Goal: Transaction & Acquisition: Purchase product/service

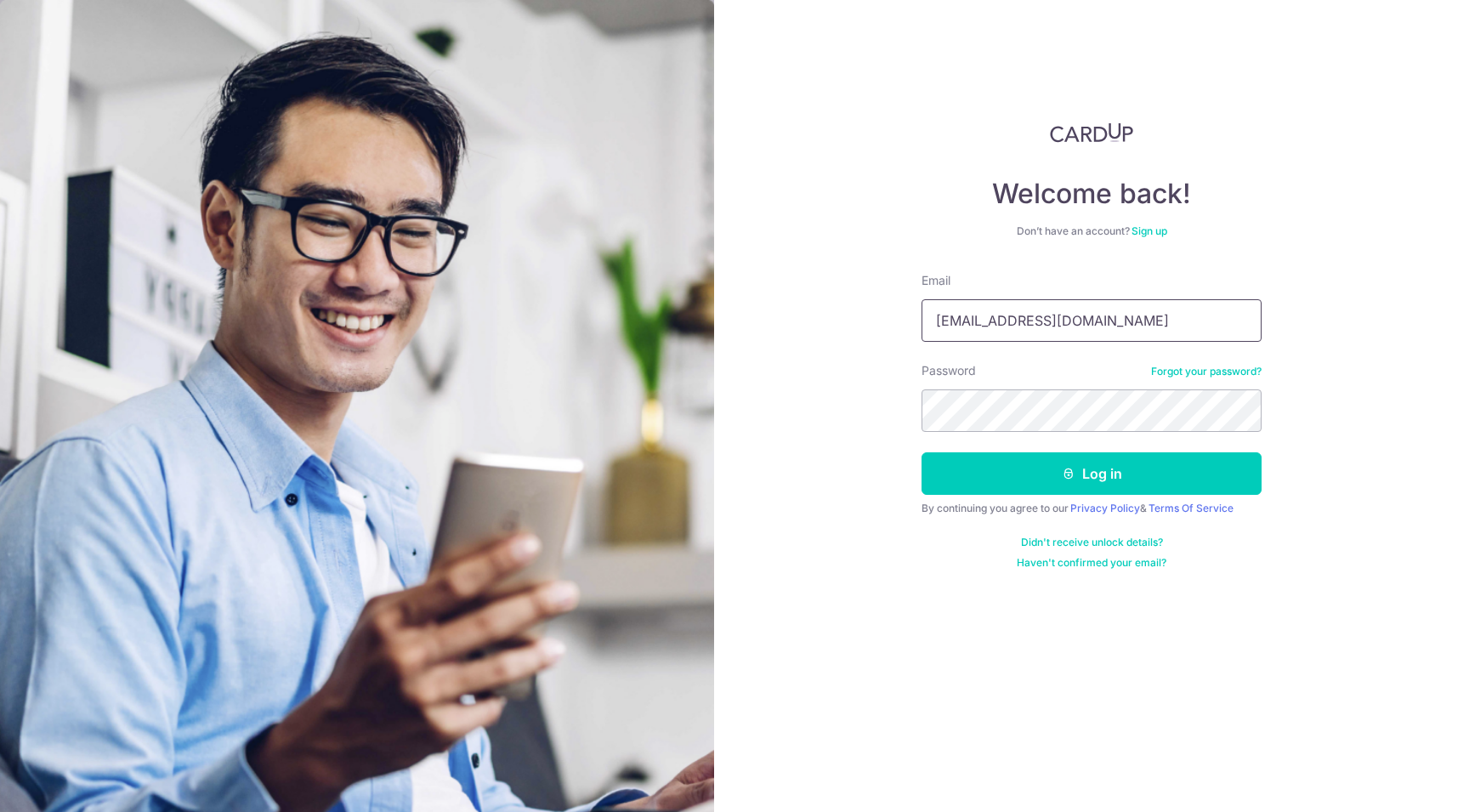
type input "soni_ramesh@hotmail.com"
click at [1091, 474] on button "Log in" at bounding box center [1091, 474] width 340 height 43
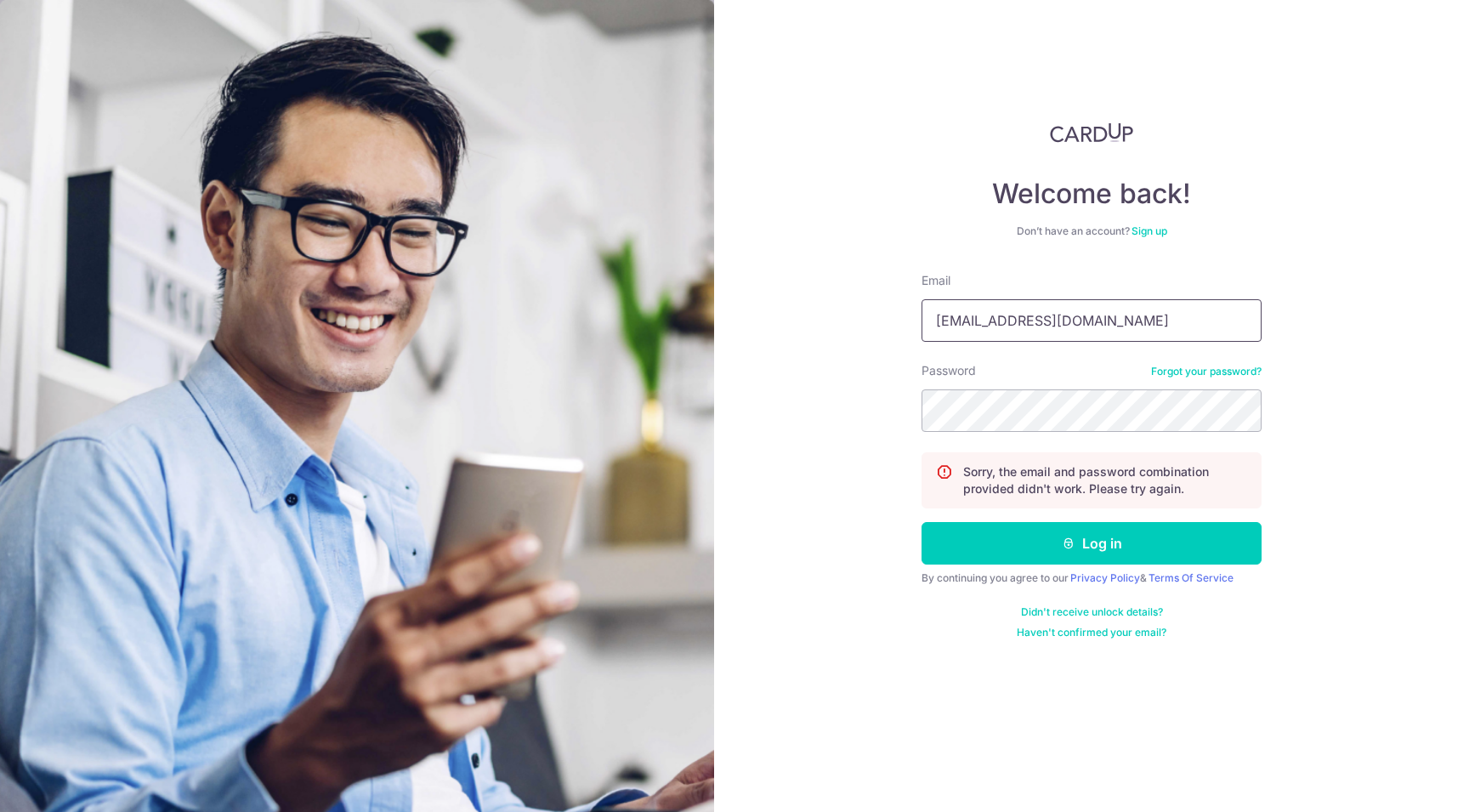
type input "soni_ramesh@hotmail.com"
click at [1021, 543] on button "Log in" at bounding box center [1091, 543] width 340 height 43
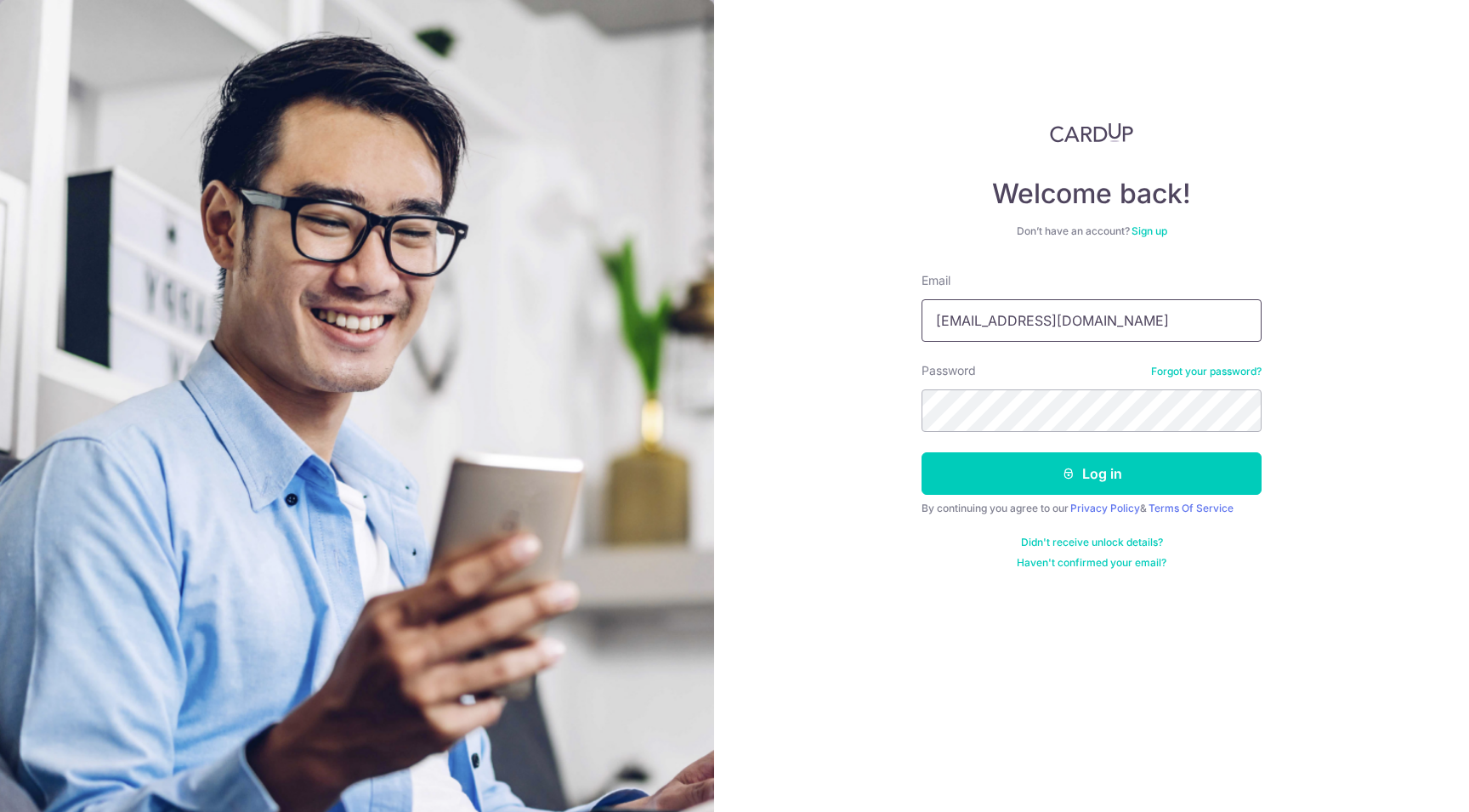
type input "[EMAIL_ADDRESS][DOMAIN_NAME]"
click at [1007, 475] on button "Log in" at bounding box center [1091, 474] width 340 height 43
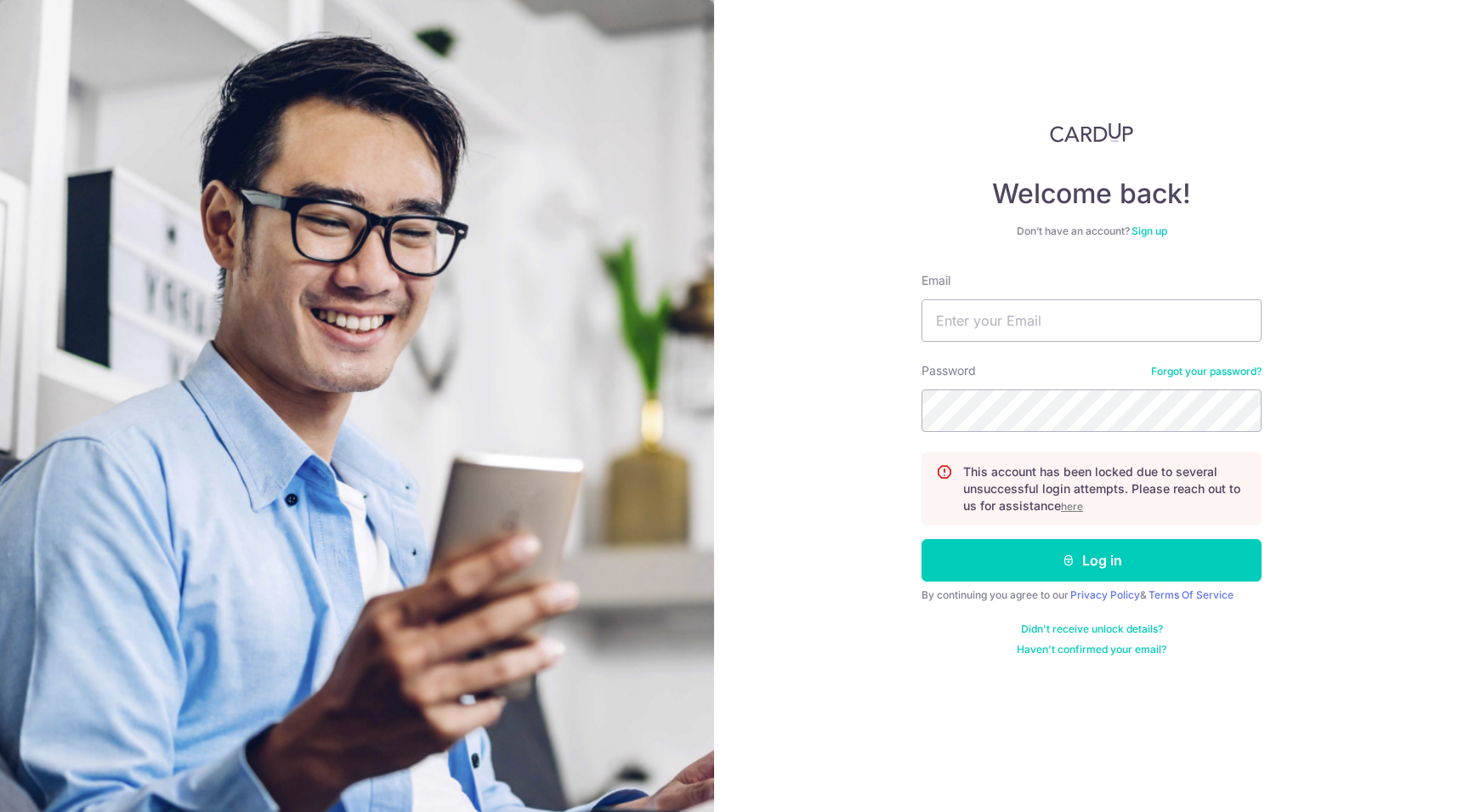
click at [1073, 507] on u "here" at bounding box center [1072, 506] width 22 height 12
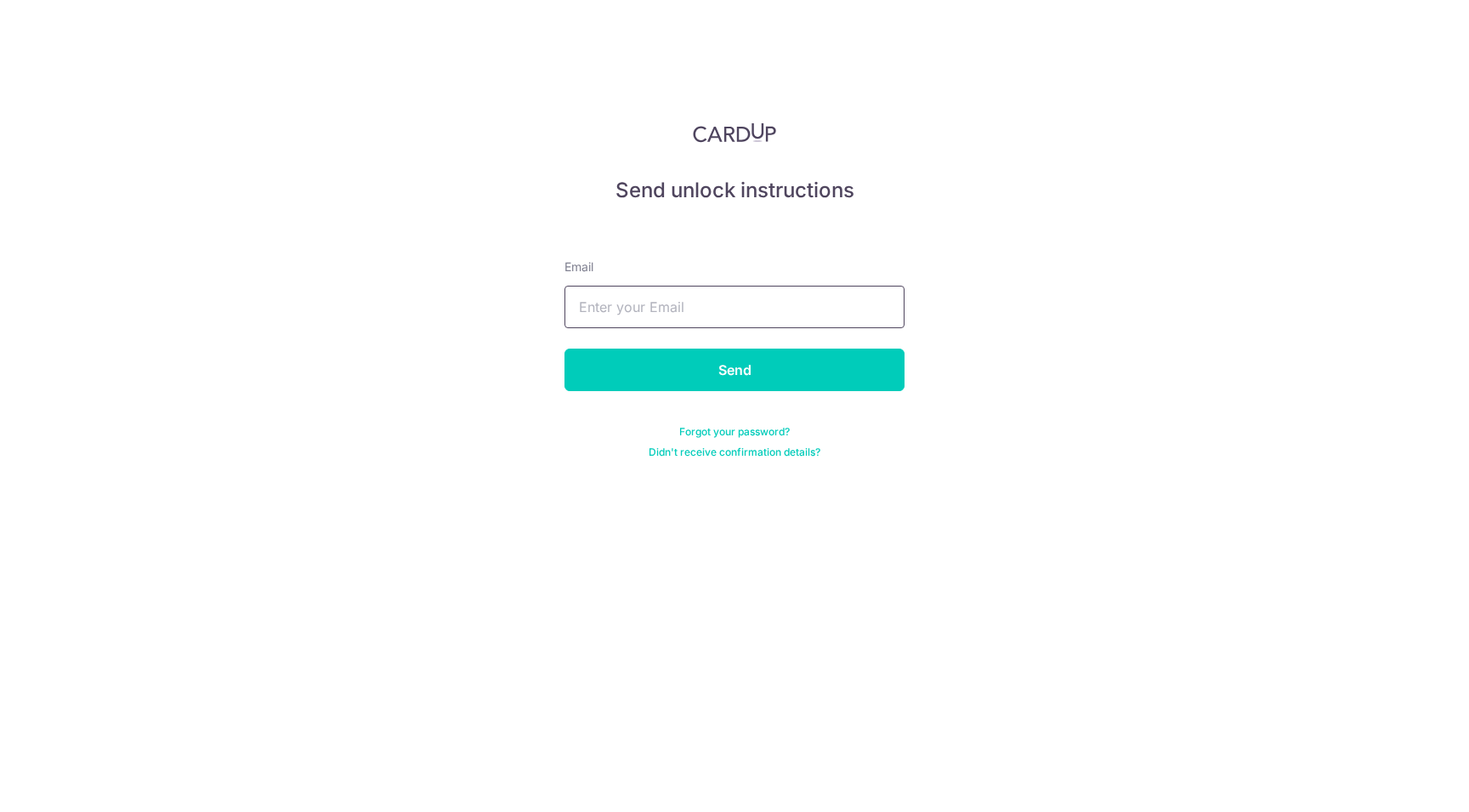
click at [657, 307] on input "text" at bounding box center [734, 307] width 340 height 43
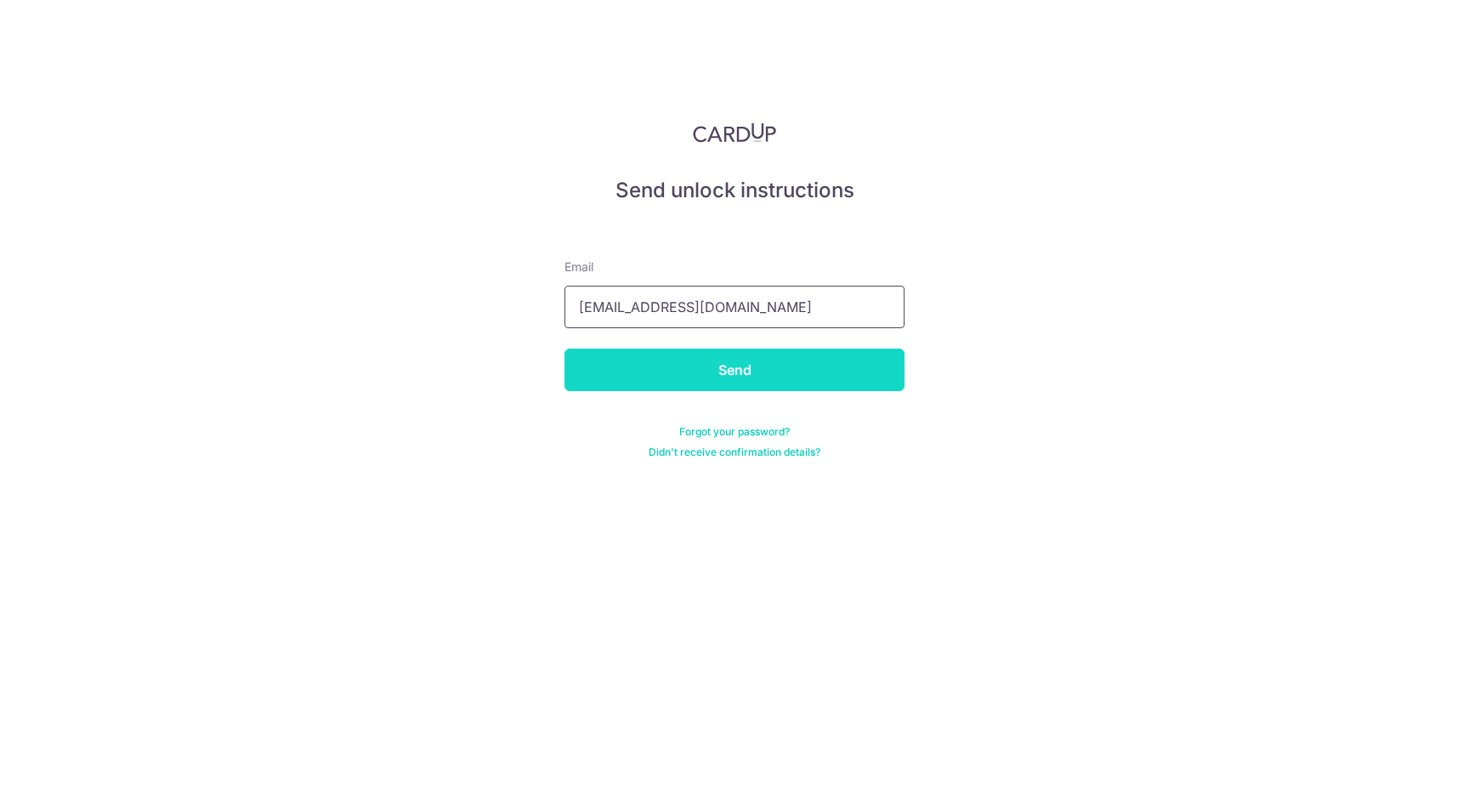
type input "soni_ramesh@hotmail.com"
click at [687, 374] on input "Send" at bounding box center [734, 370] width 340 height 43
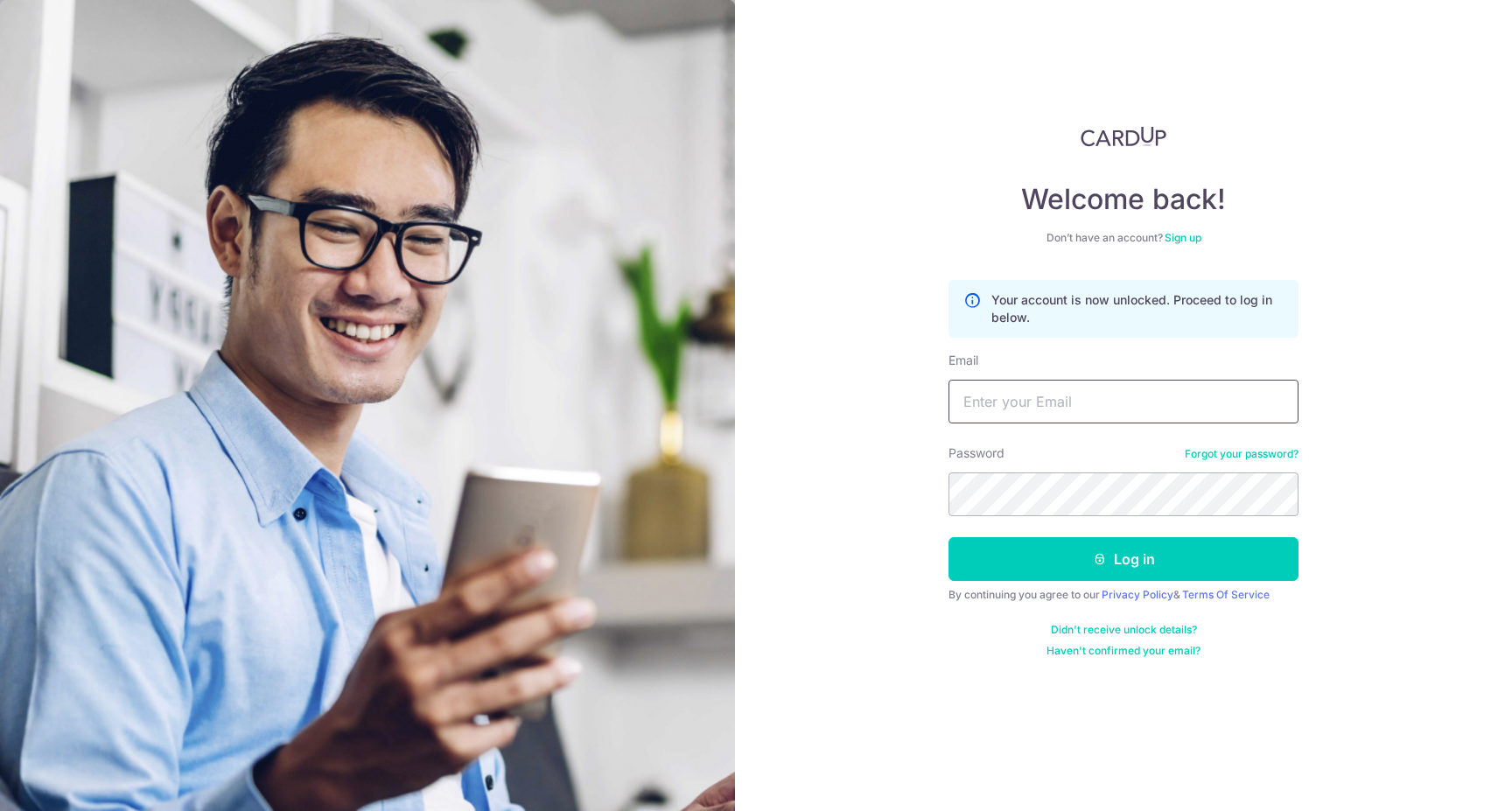
paste input "[EMAIL_ADDRESS][DOMAIN_NAME]"
type input "[EMAIL_ADDRESS][DOMAIN_NAME]"
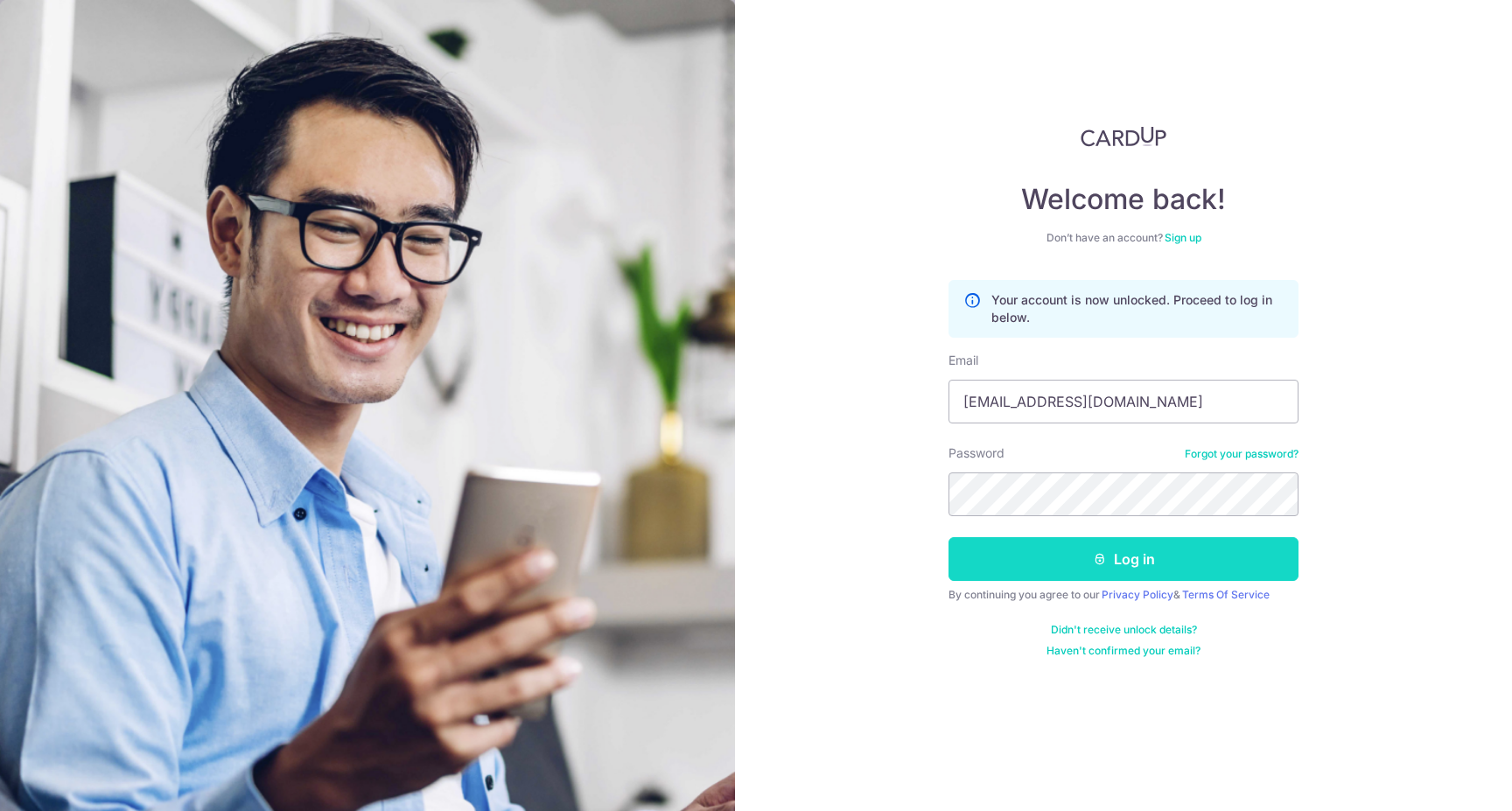
click at [1116, 566] on button "Log in" at bounding box center [1123, 559] width 350 height 44
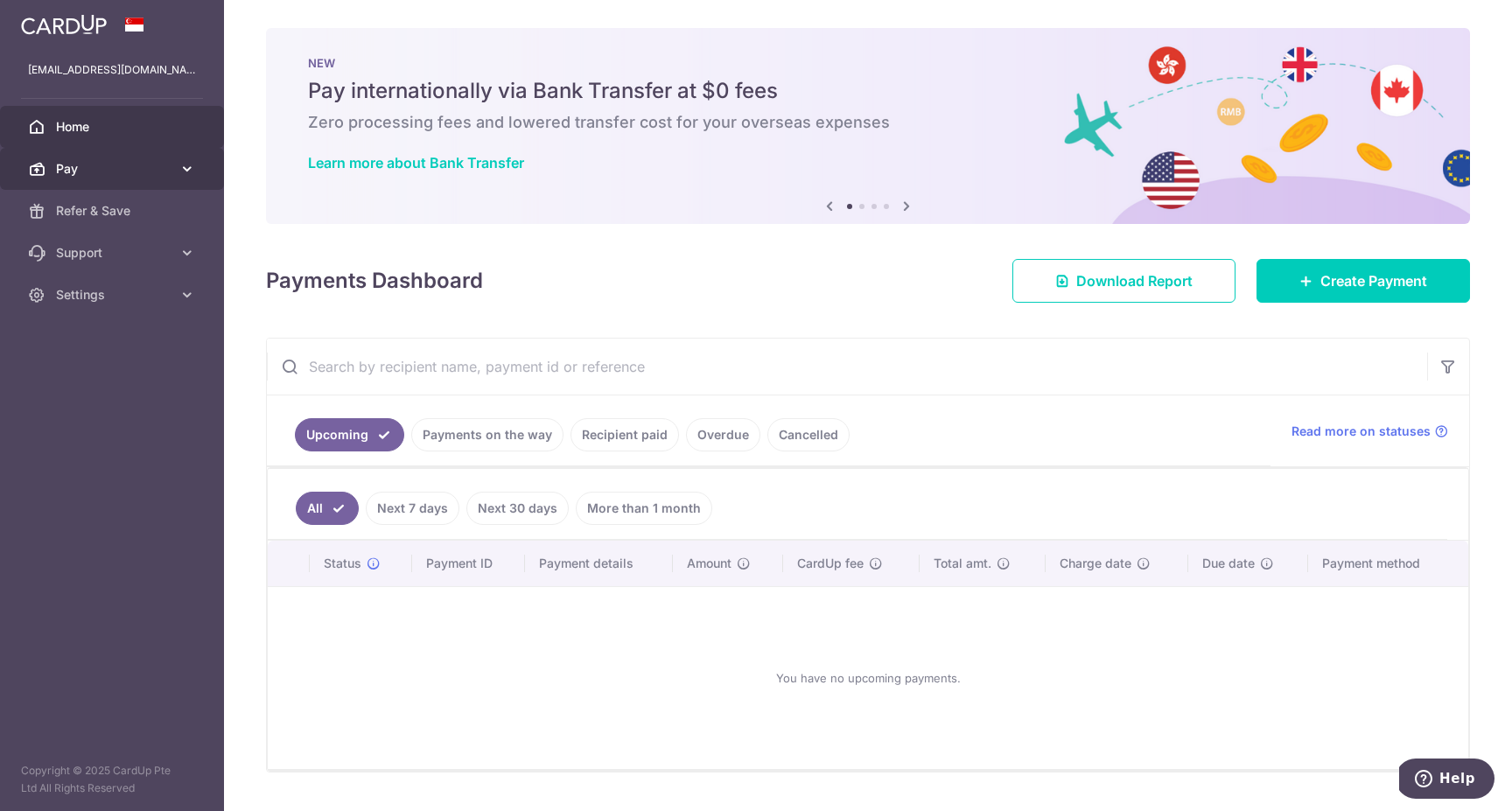
click at [89, 175] on span "Pay" at bounding box center [114, 168] width 116 height 17
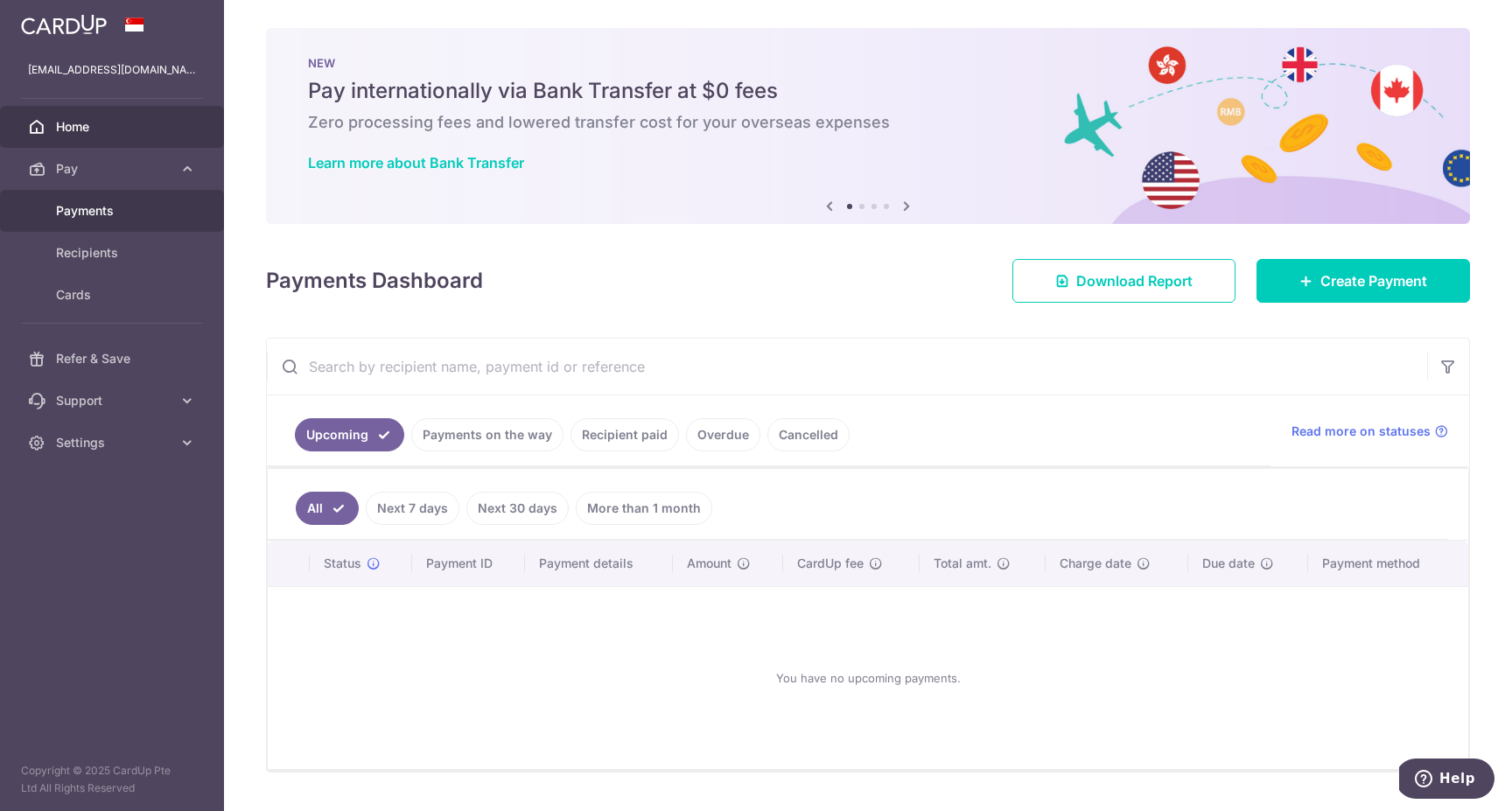
click at [88, 216] on span "Payments" at bounding box center [114, 210] width 116 height 17
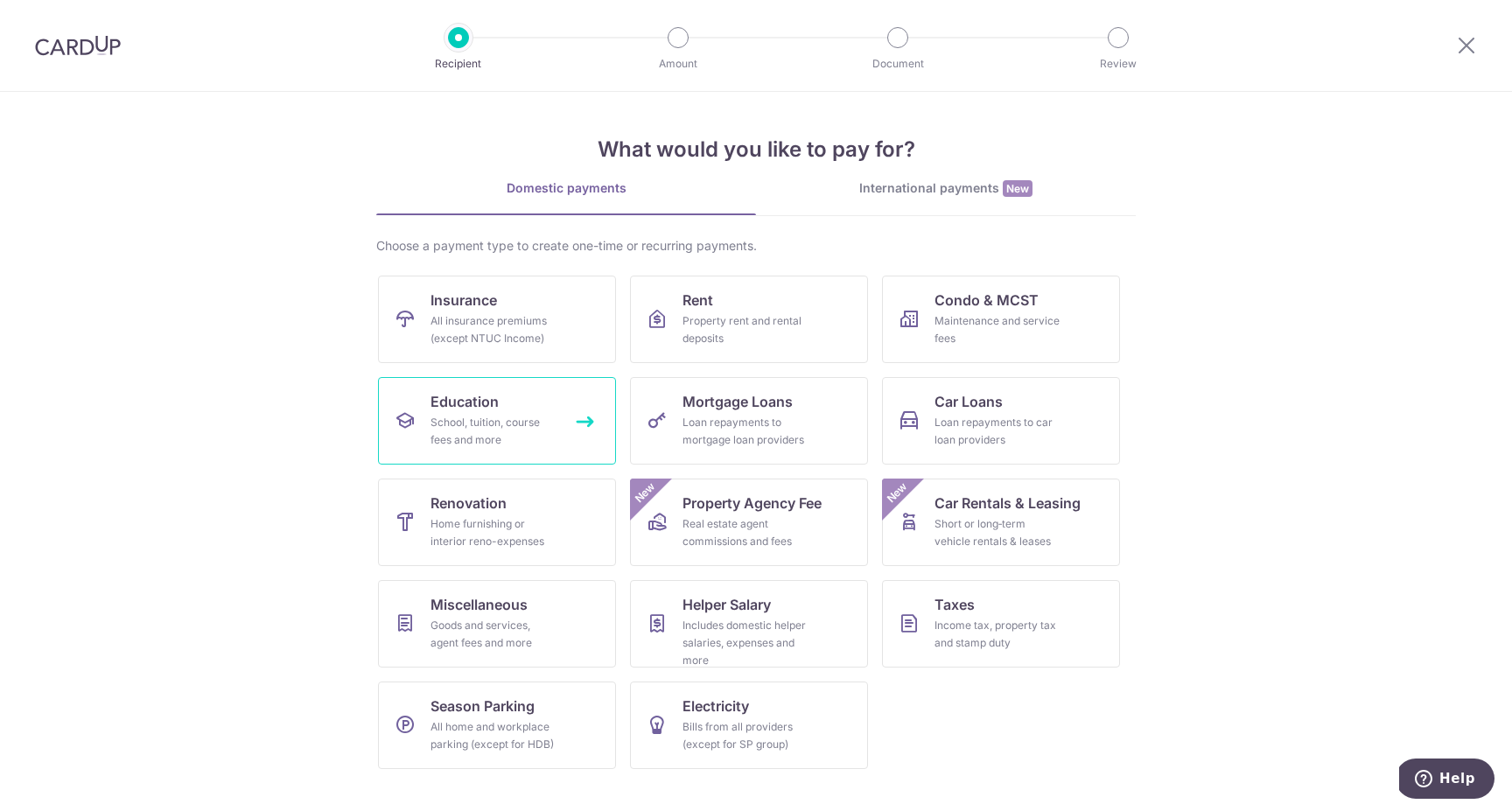
click at [539, 416] on div "School, tuition, course fees and more" at bounding box center [493, 432] width 126 height 35
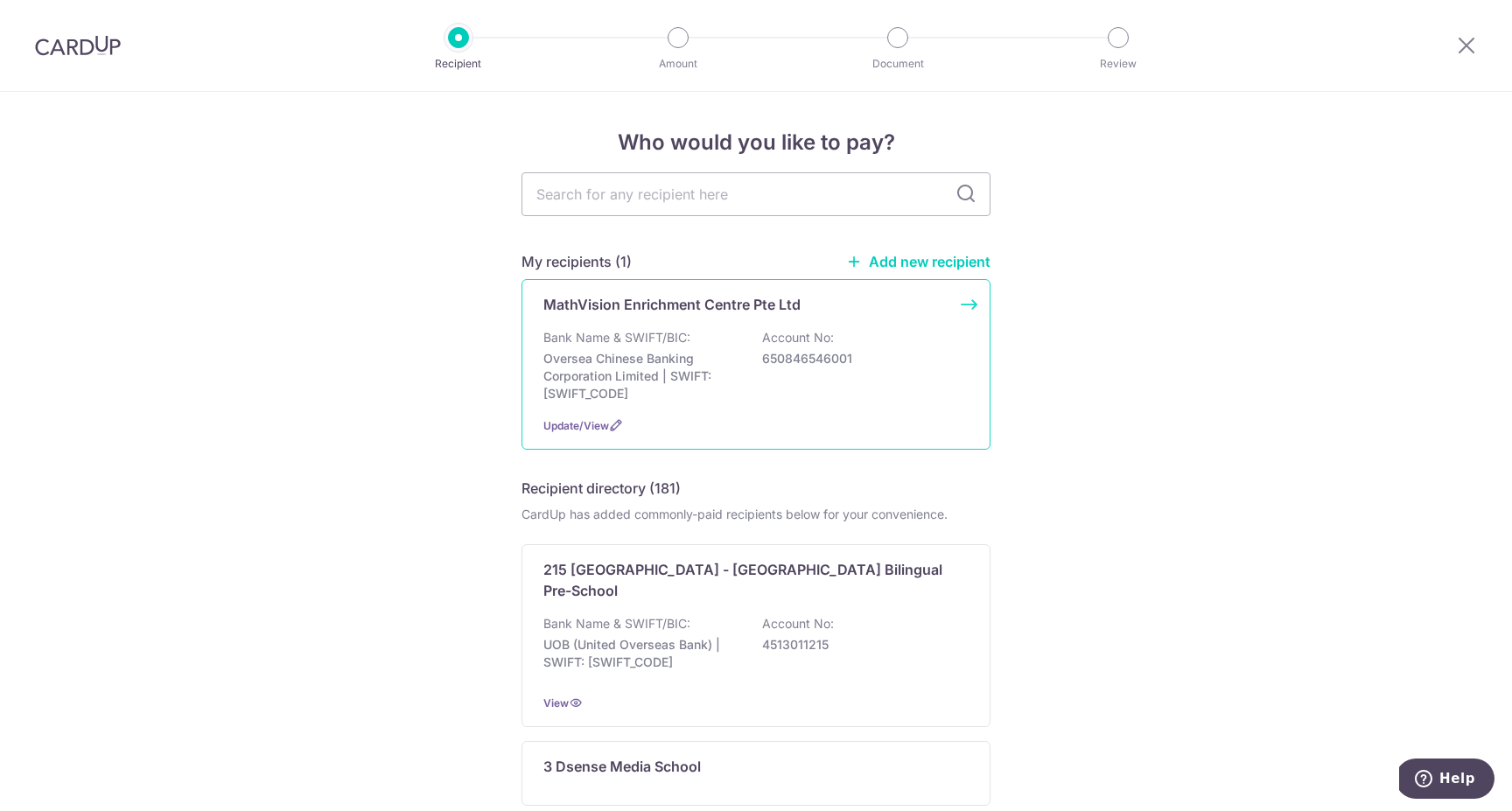
click at [721, 384] on p "Oversea Chinese Banking Corporation Limited | SWIFT: [SWIFT_CODE]" at bounding box center [641, 376] width 196 height 52
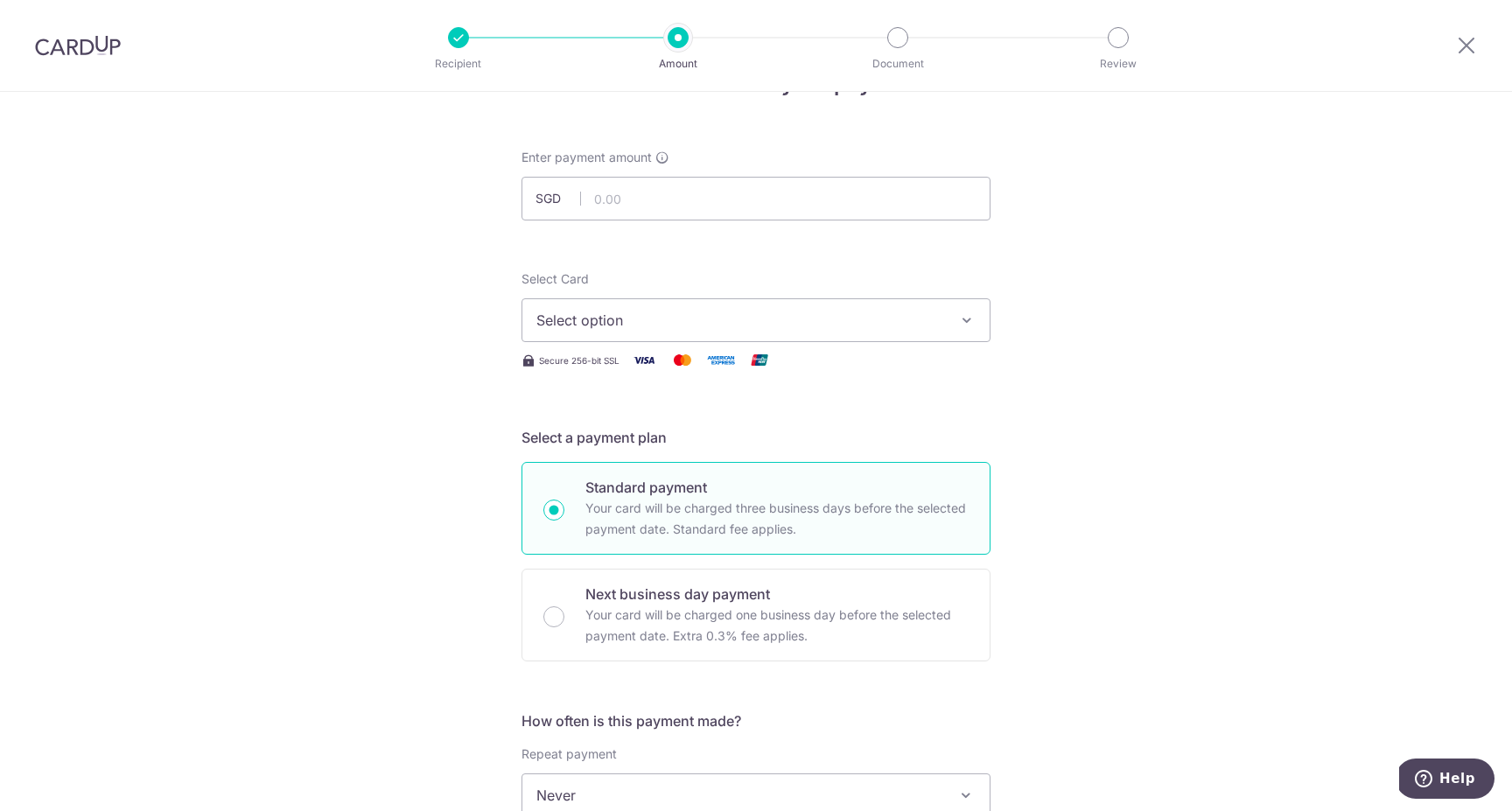
scroll to position [73, 0]
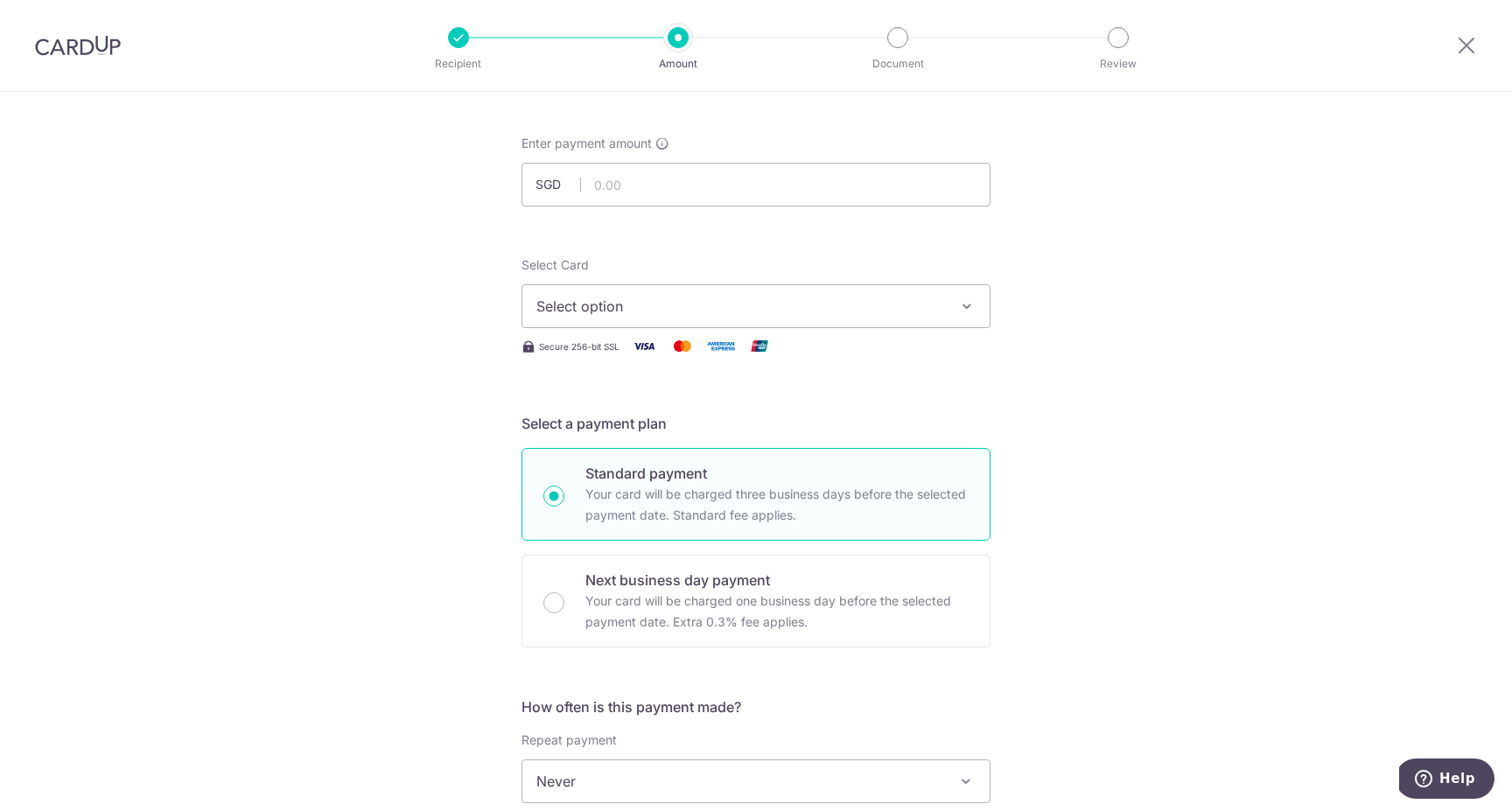
click at [573, 317] on button "Select option" at bounding box center [756, 307] width 469 height 44
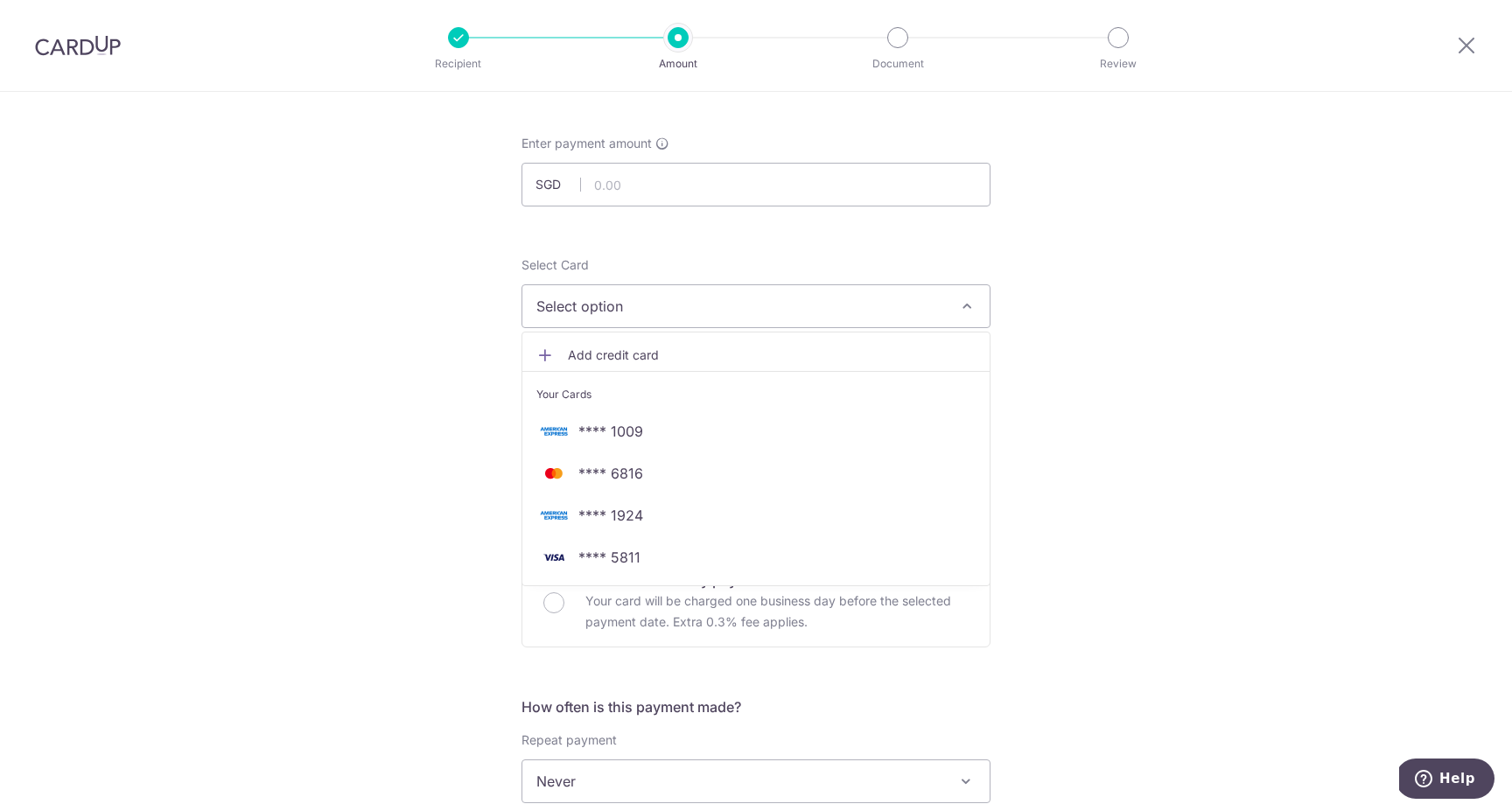
click at [352, 352] on div "Tell us more about your payment Enter payment amount SGD Select Card Select opt…" at bounding box center [756, 810] width 1512 height 1583
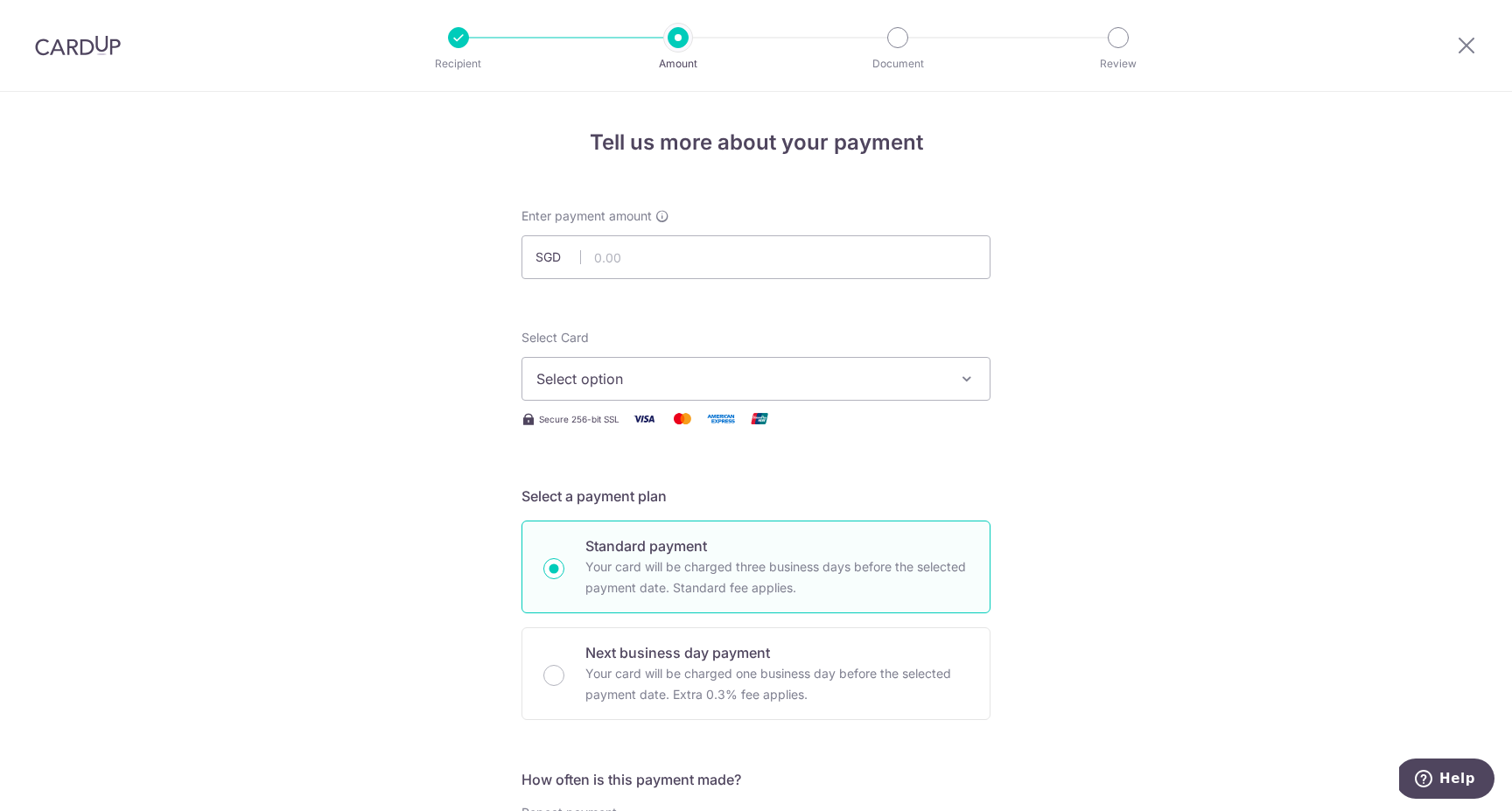
scroll to position [0, 0]
